Goal: Use online tool/utility: Utilize a website feature to perform a specific function

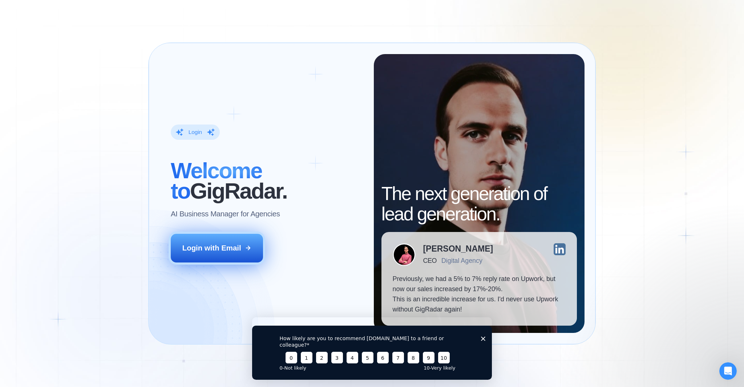
click at [211, 247] on div "Login with Email" at bounding box center [211, 248] width 59 height 10
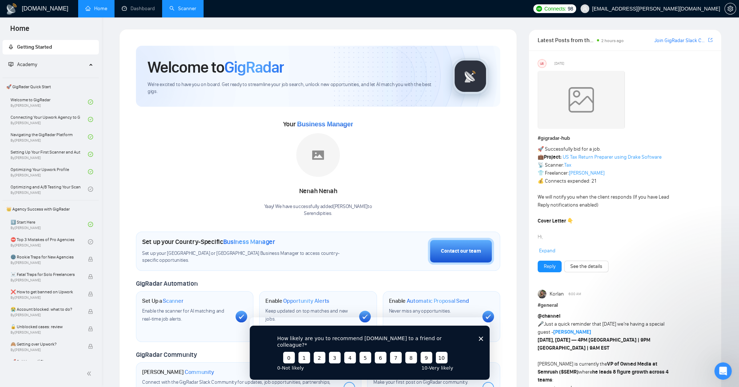
click at [193, 5] on link "Scanner" at bounding box center [182, 8] width 27 height 6
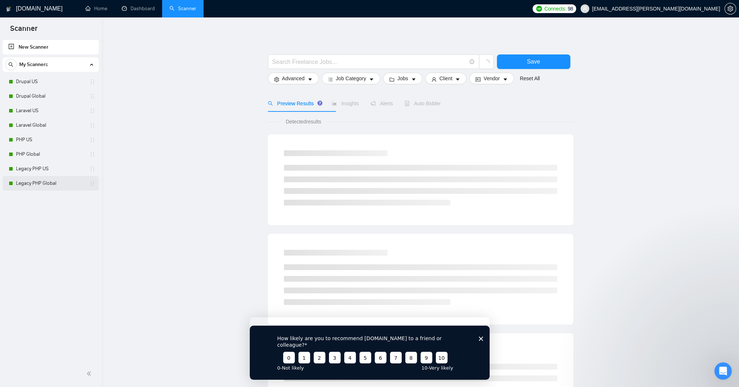
click at [29, 185] on link "Legacy PHP Global" at bounding box center [50, 183] width 69 height 15
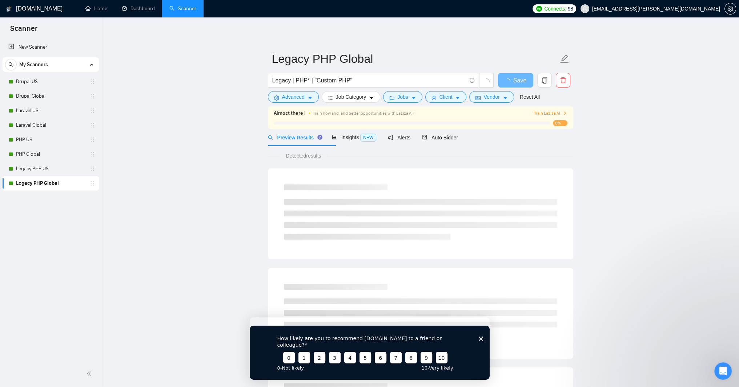
click at [482, 337] on icon "Close survey" at bounding box center [480, 339] width 4 height 4
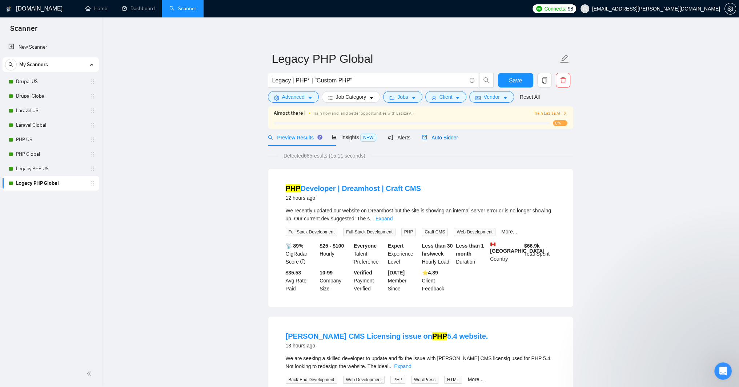
click at [458, 141] on span "Auto Bidder" at bounding box center [440, 138] width 36 height 6
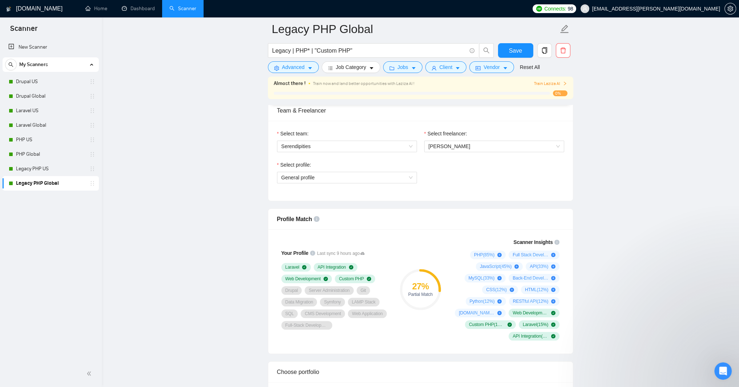
scroll to position [392, 0]
click at [408, 182] on span "General profile" at bounding box center [346, 176] width 131 height 11
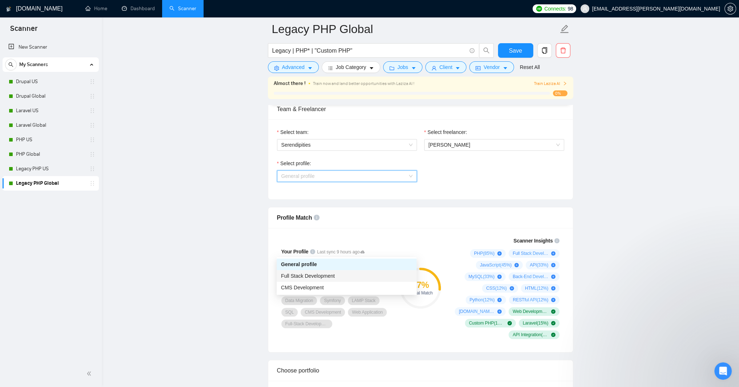
click at [326, 277] on span "Full Stack Development" at bounding box center [308, 276] width 54 height 6
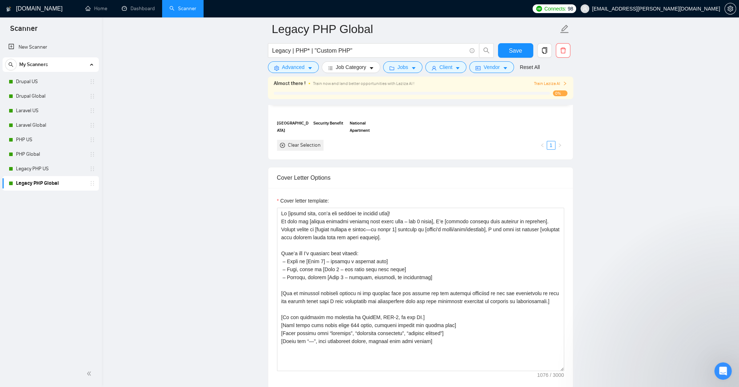
scroll to position [741, 0]
click at [513, 49] on span "Save" at bounding box center [515, 50] width 13 height 9
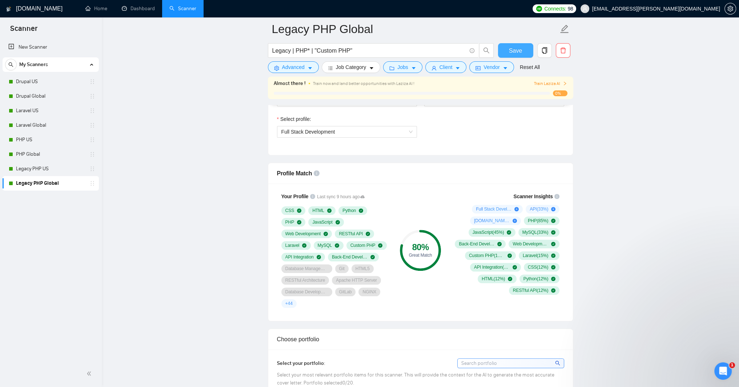
scroll to position [436, 0]
click at [407, 138] on span "Full Stack Development" at bounding box center [346, 132] width 131 height 11
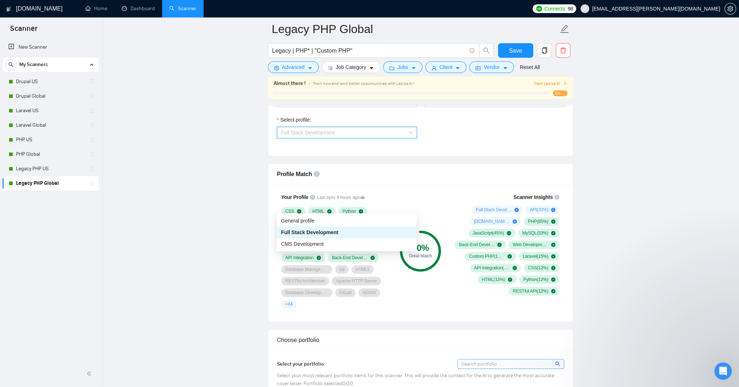
click at [285, 233] on span "Full Stack Development" at bounding box center [309, 233] width 57 height 6
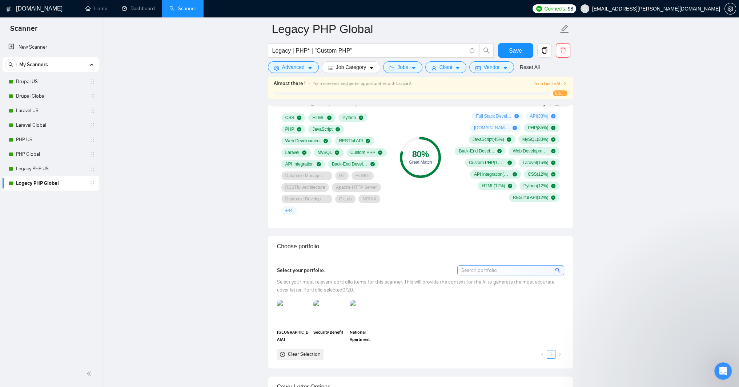
scroll to position [523, 0]
